Goal: Task Accomplishment & Management: Use online tool/utility

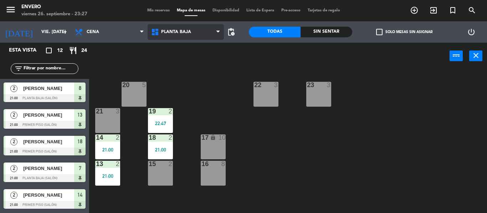
click at [163, 28] on span "Planta Baja" at bounding box center [185, 32] width 76 height 16
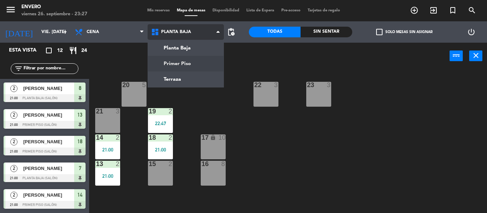
click at [181, 62] on ng-component "menu Envero viernes 26. septiembre - 23:27 Mis reservas Mapa de mesas Disponibi…" at bounding box center [243, 106] width 487 height 213
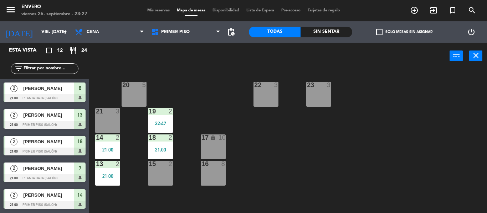
click at [182, 45] on div "power_input close" at bounding box center [269, 56] width 360 height 27
click at [183, 37] on span "Primer Piso" at bounding box center [185, 32] width 76 height 16
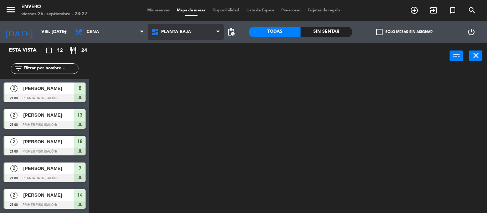
click at [186, 49] on ng-component "menu Envero viernes 26. septiembre - 23:27 Mis reservas Mapa de mesas Disponibi…" at bounding box center [243, 106] width 487 height 213
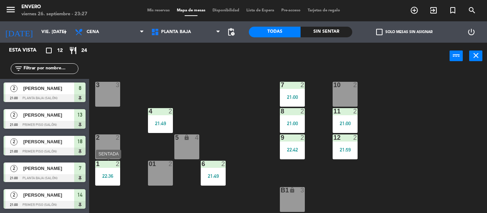
click at [116, 172] on div "1 2 22:36" at bounding box center [107, 173] width 25 height 25
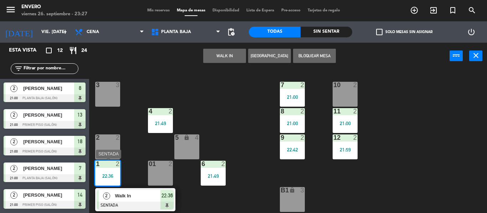
click at [127, 195] on div "2 Walk In SENTADA 22:36" at bounding box center [135, 199] width 91 height 23
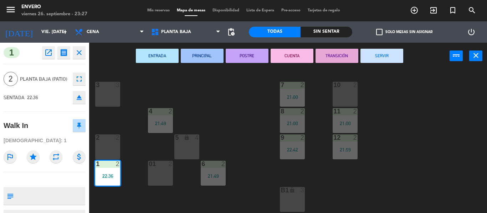
click at [380, 60] on button "SERVIR" at bounding box center [381, 56] width 43 height 14
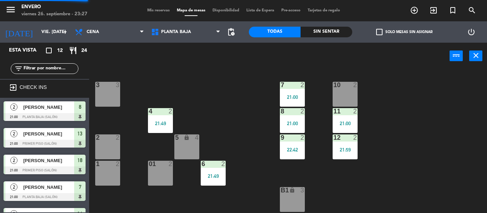
scroll to position [42, 0]
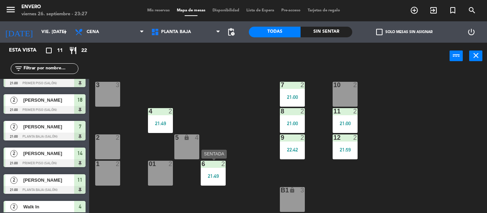
click at [212, 174] on div "21:49" at bounding box center [213, 176] width 25 height 5
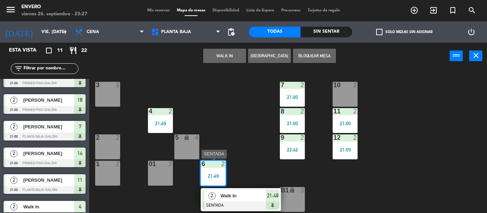
drag, startPoint x: 231, startPoint y: 195, endPoint x: 348, endPoint y: 133, distance: 131.8
click at [232, 195] on div "2 Walk In SENTADA 21:49" at bounding box center [240, 199] width 91 height 23
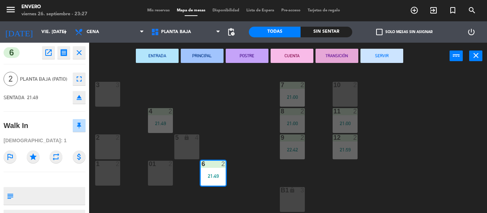
click at [401, 57] on button "SERVIR" at bounding box center [381, 56] width 43 height 14
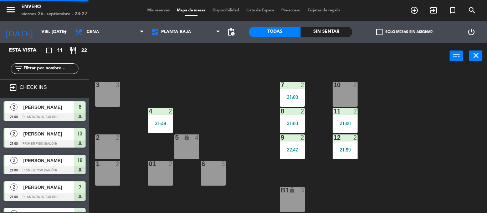
scroll to position [6, 0]
